Goal: Task Accomplishment & Management: Manage account settings

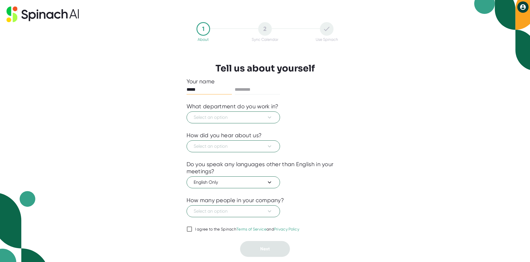
type input "*****"
type input "*******"
click at [270, 114] on button "Select an option" at bounding box center [233, 117] width 93 height 12
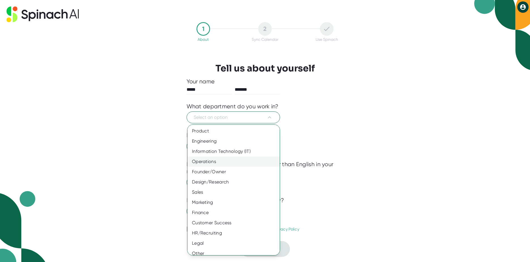
click at [220, 159] on div "Operations" at bounding box center [236, 161] width 97 height 10
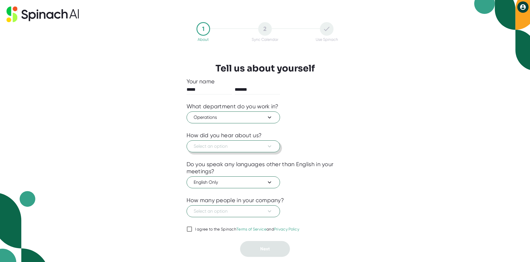
click at [269, 143] on button "Select an option" at bounding box center [233, 146] width 93 height 12
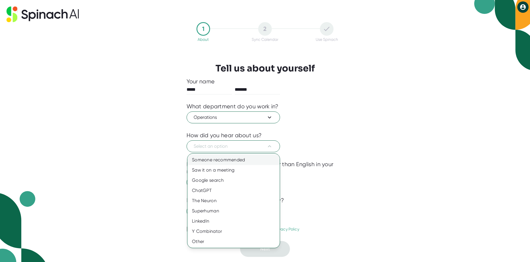
click at [214, 161] on div "Someone recommended" at bounding box center [234, 160] width 92 height 10
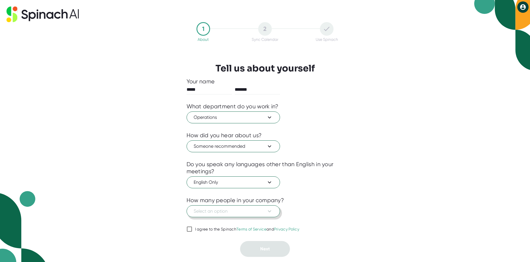
click at [269, 212] on icon at bounding box center [269, 211] width 3 height 2
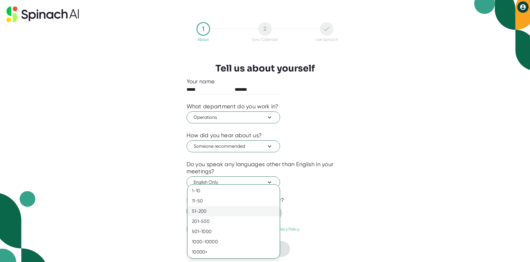
click at [204, 209] on div "51-200" at bounding box center [234, 211] width 92 height 10
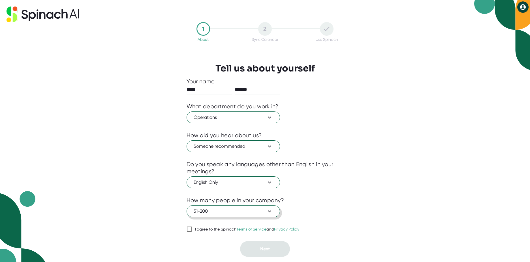
click at [190, 227] on input "I agree to the Spinach Terms of Service and Privacy Policy" at bounding box center [190, 229] width 6 height 7
checkbox input "true"
click at [256, 245] on button "Next" at bounding box center [265, 249] width 50 height 16
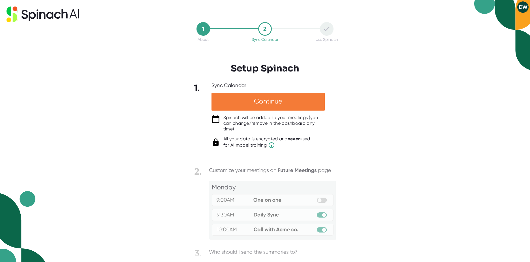
click at [258, 97] on div "Continue" at bounding box center [268, 102] width 113 height 18
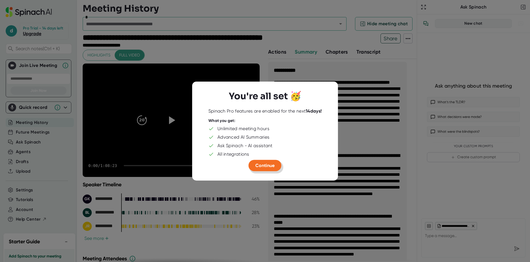
click at [262, 169] on button "Continue" at bounding box center [265, 165] width 33 height 11
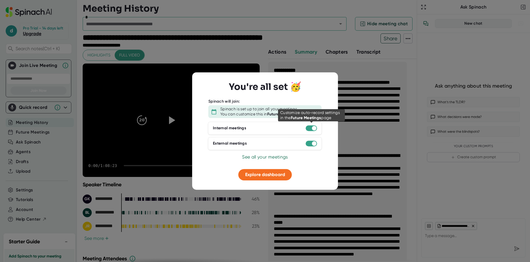
click at [312, 129] on div at bounding box center [314, 128] width 5 height 5
click at [308, 129] on div at bounding box center [311, 128] width 11 height 6
click at [261, 175] on span "Explore dashboard" at bounding box center [265, 174] width 40 height 5
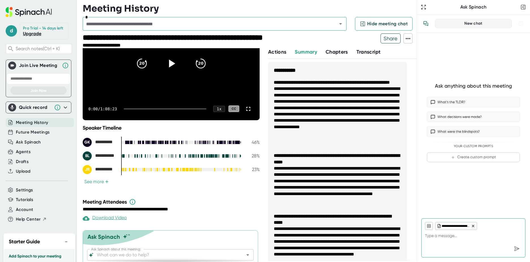
scroll to position [76, 0]
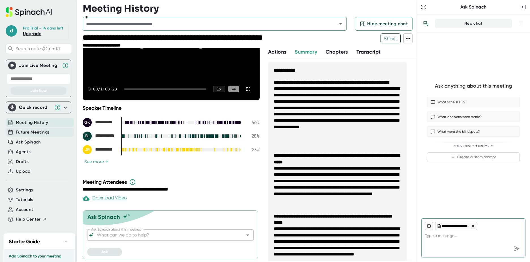
type textarea "x"
click at [48, 135] on span "Future Meetings" at bounding box center [33, 132] width 34 height 7
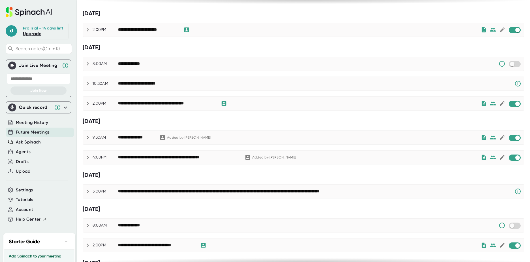
scroll to position [57, 0]
click at [510, 137] on input "checkbox" at bounding box center [518, 137] width 16 height 5
checkbox input "true"
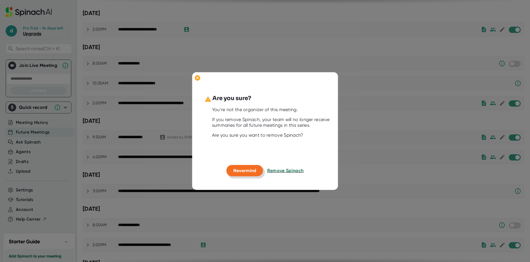
click at [243, 172] on span "Nevermind" at bounding box center [244, 170] width 23 height 5
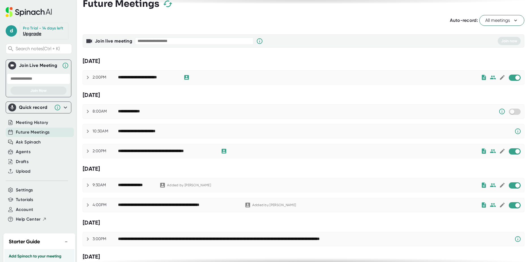
scroll to position [0, 0]
